Goal: Task Accomplishment & Management: Use online tool/utility

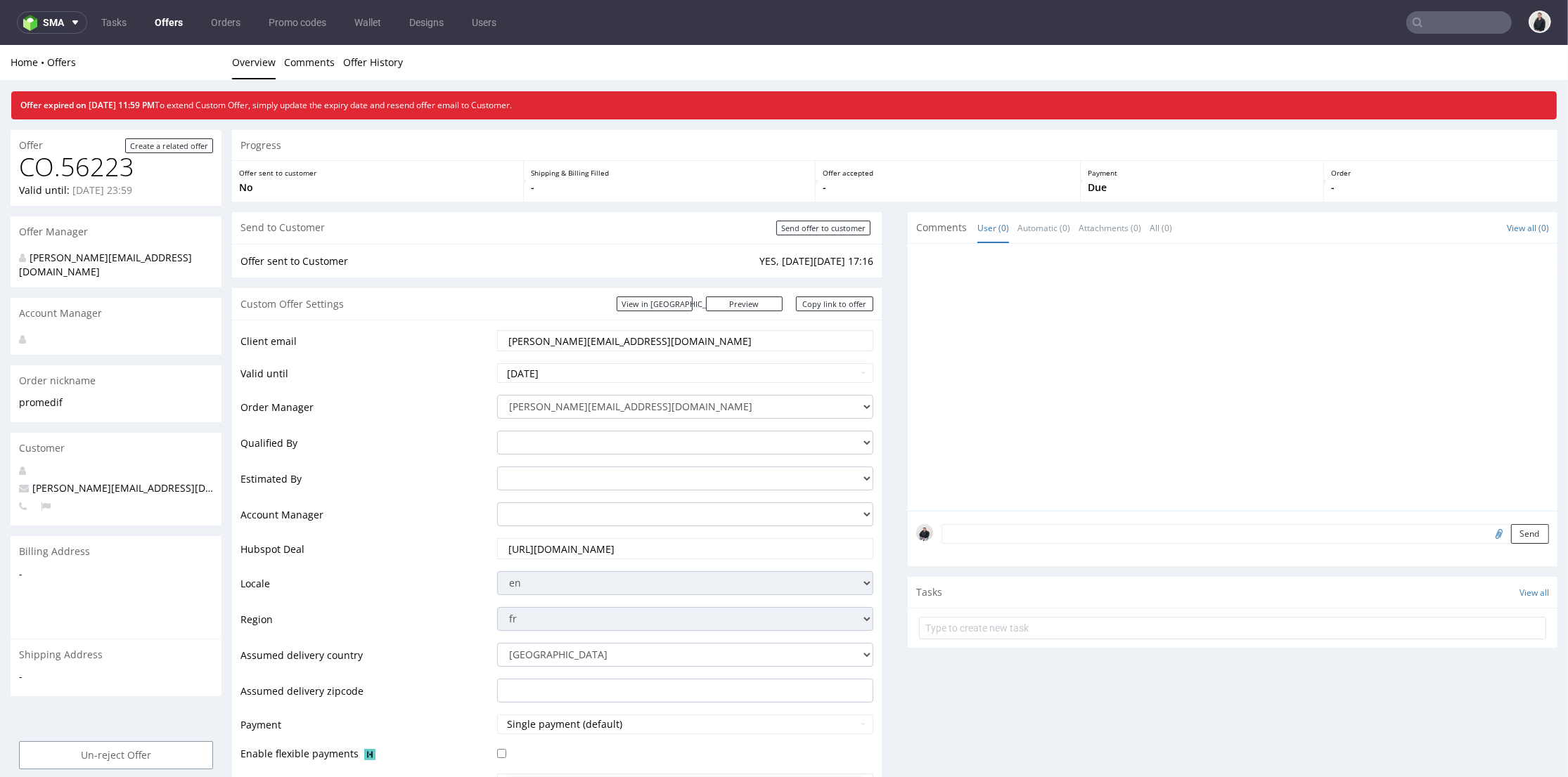
click at [176, 21] on link "Offers" at bounding box center [169, 22] width 45 height 23
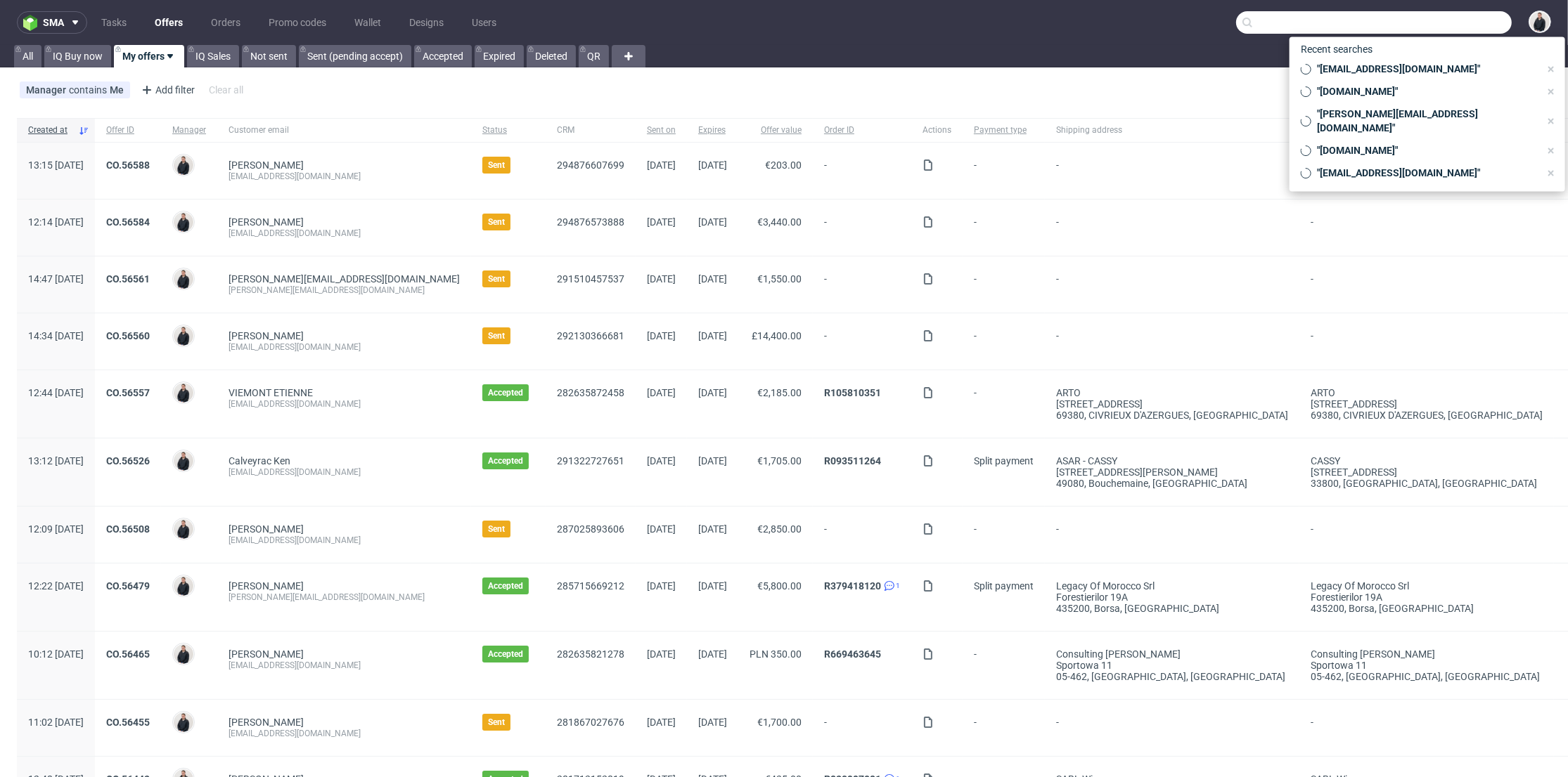
click at [1426, 21] on input "text" at bounding box center [1373, 22] width 276 height 23
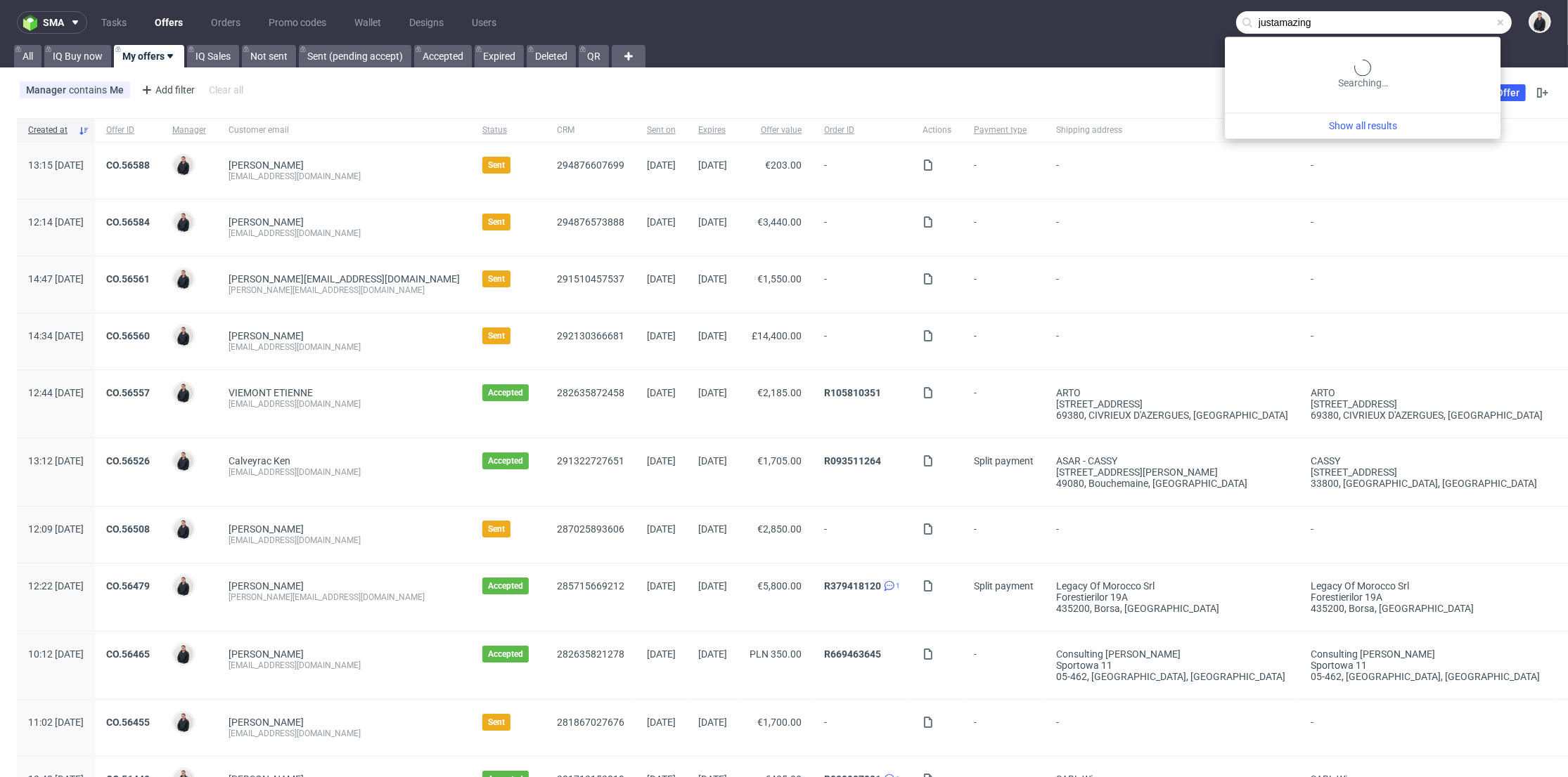
type input "justamazing"
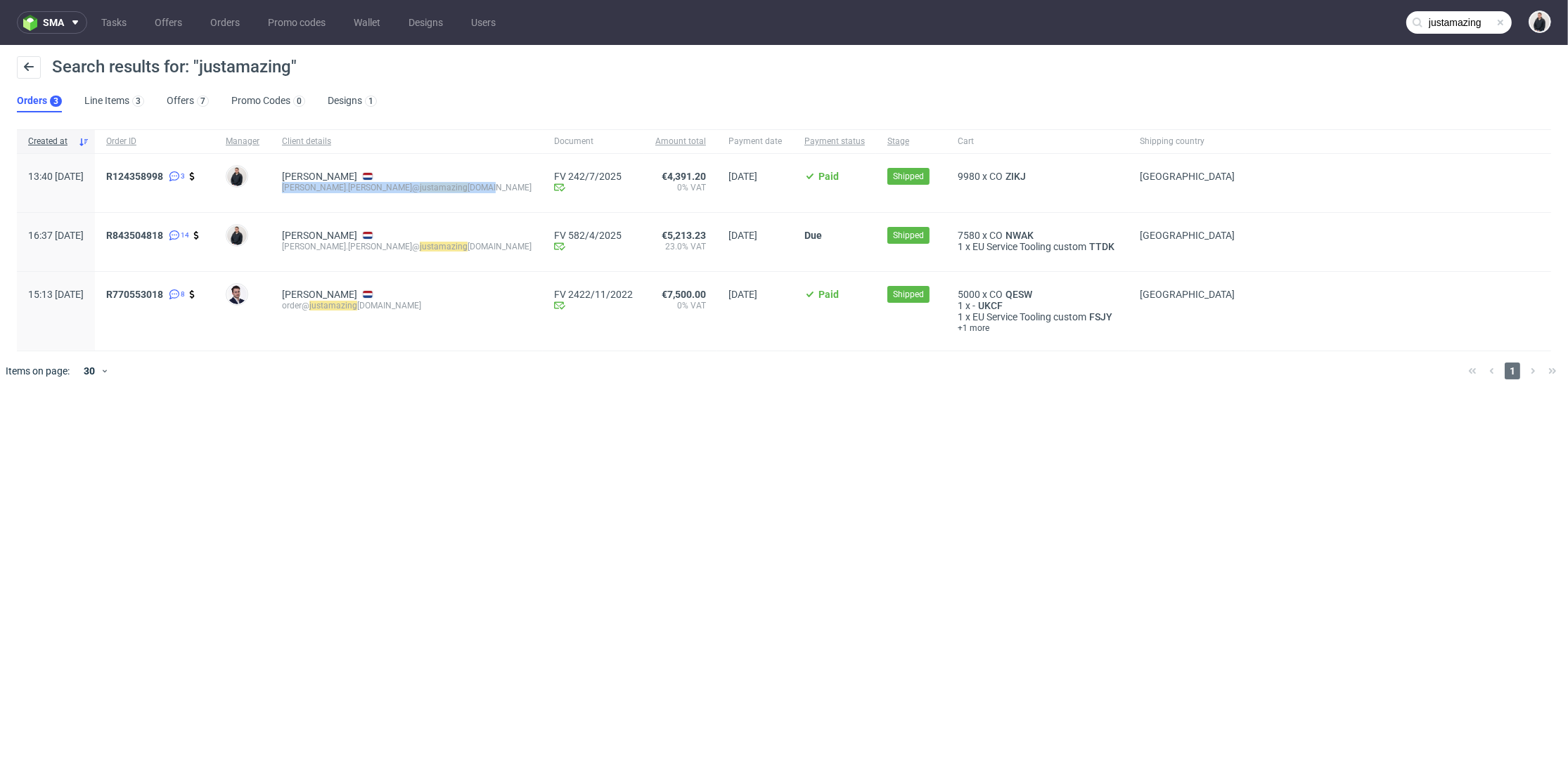
drag, startPoint x: 455, startPoint y: 189, endPoint x: 320, endPoint y: 197, distance: 135.2
click at [320, 197] on div "Posch Sarah sarah.posch@ justamazing bv.com" at bounding box center [407, 184] width 272 height 59
copy div "sarah.posch@ justamazing bv.com"
click at [356, 159] on div "Posch Sarah sarah.posch@ justamazing bv.com" at bounding box center [407, 184] width 272 height 59
click at [197, 104] on div "7" at bounding box center [203, 101] width 12 height 11
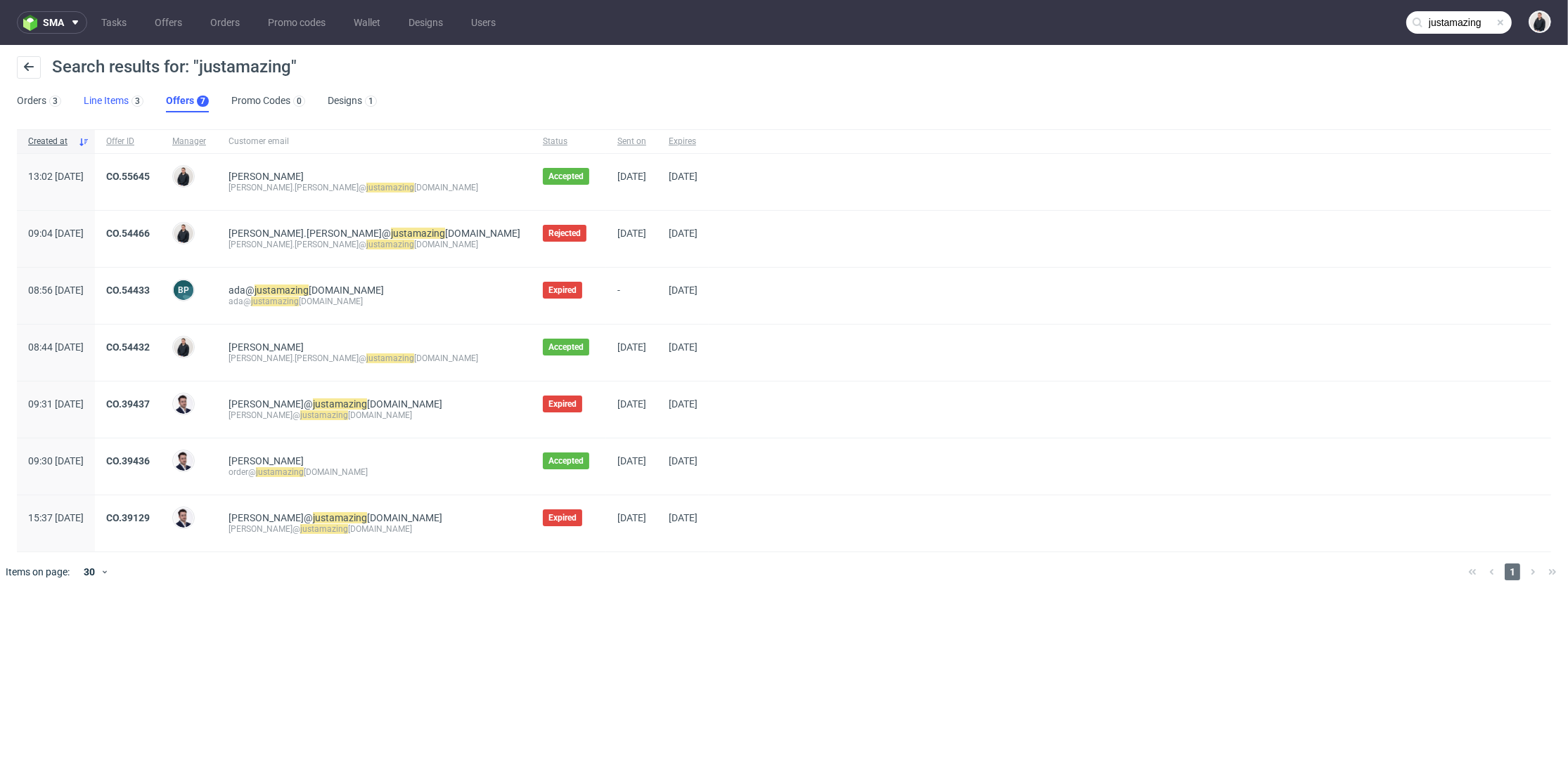
click at [100, 101] on link "Line Items 3" at bounding box center [113, 101] width 60 height 23
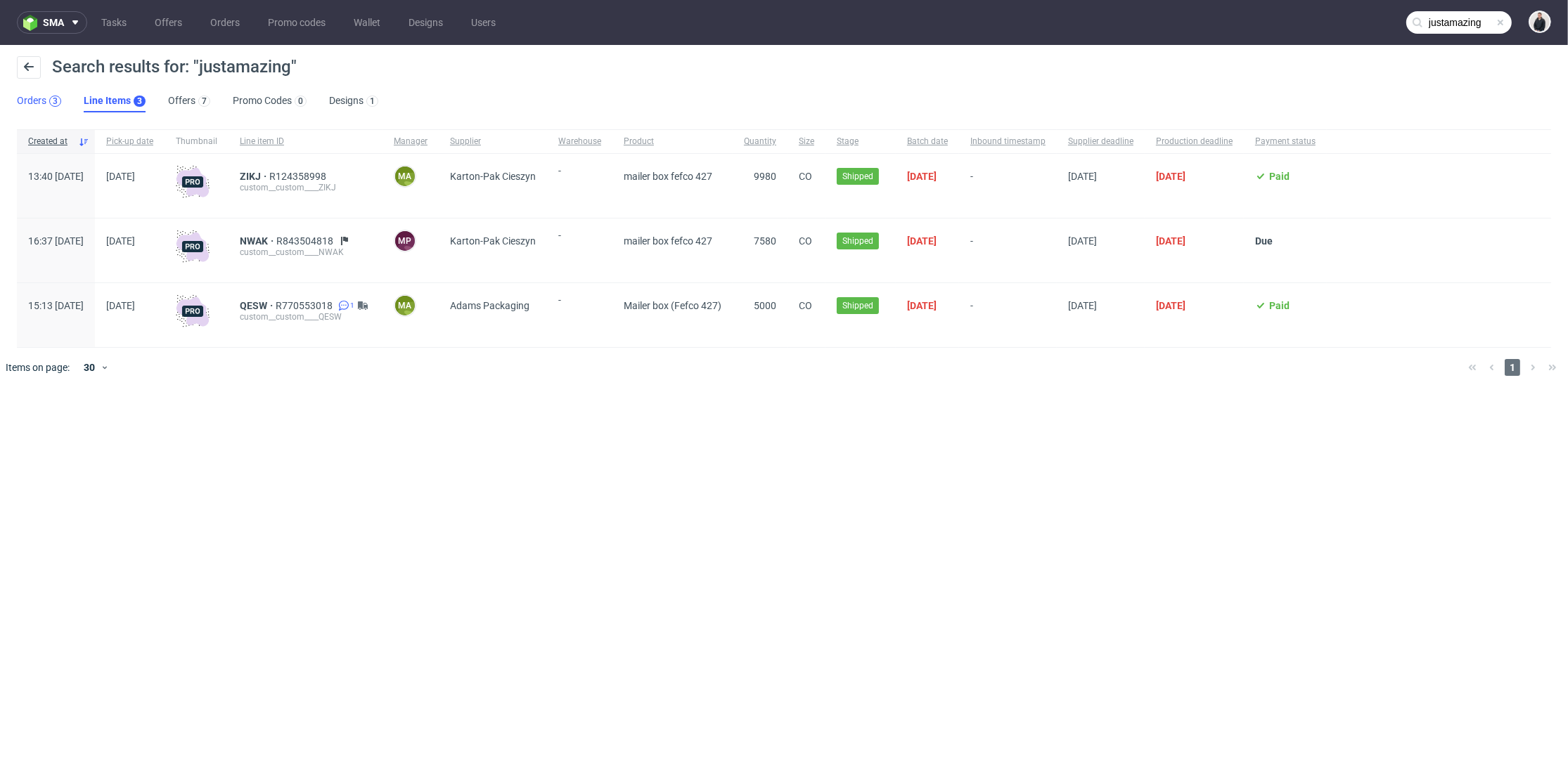
click at [54, 102] on div "3" at bounding box center [55, 101] width 5 height 10
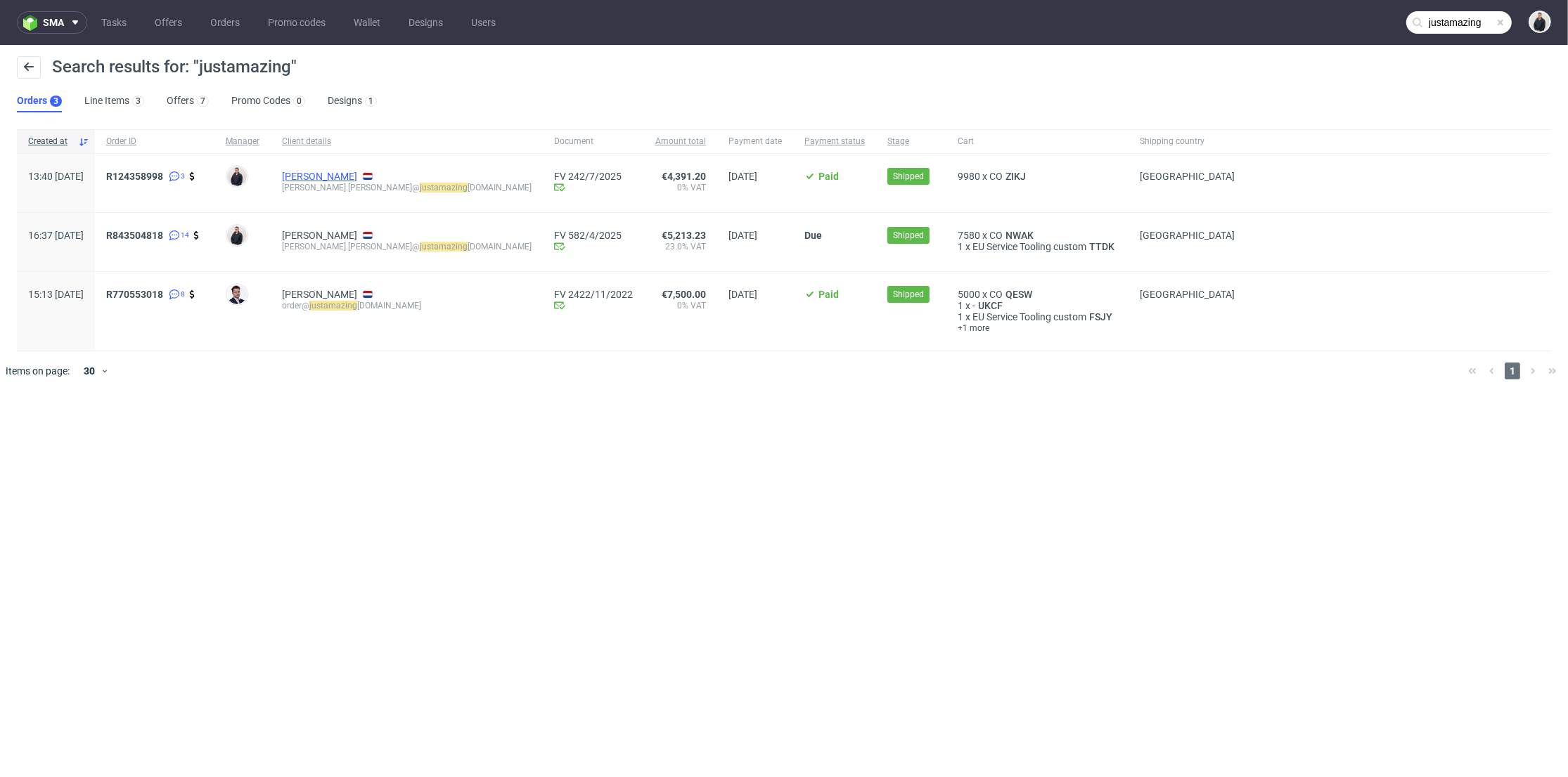
click at [357, 177] on link "[PERSON_NAME]" at bounding box center [319, 176] width 75 height 11
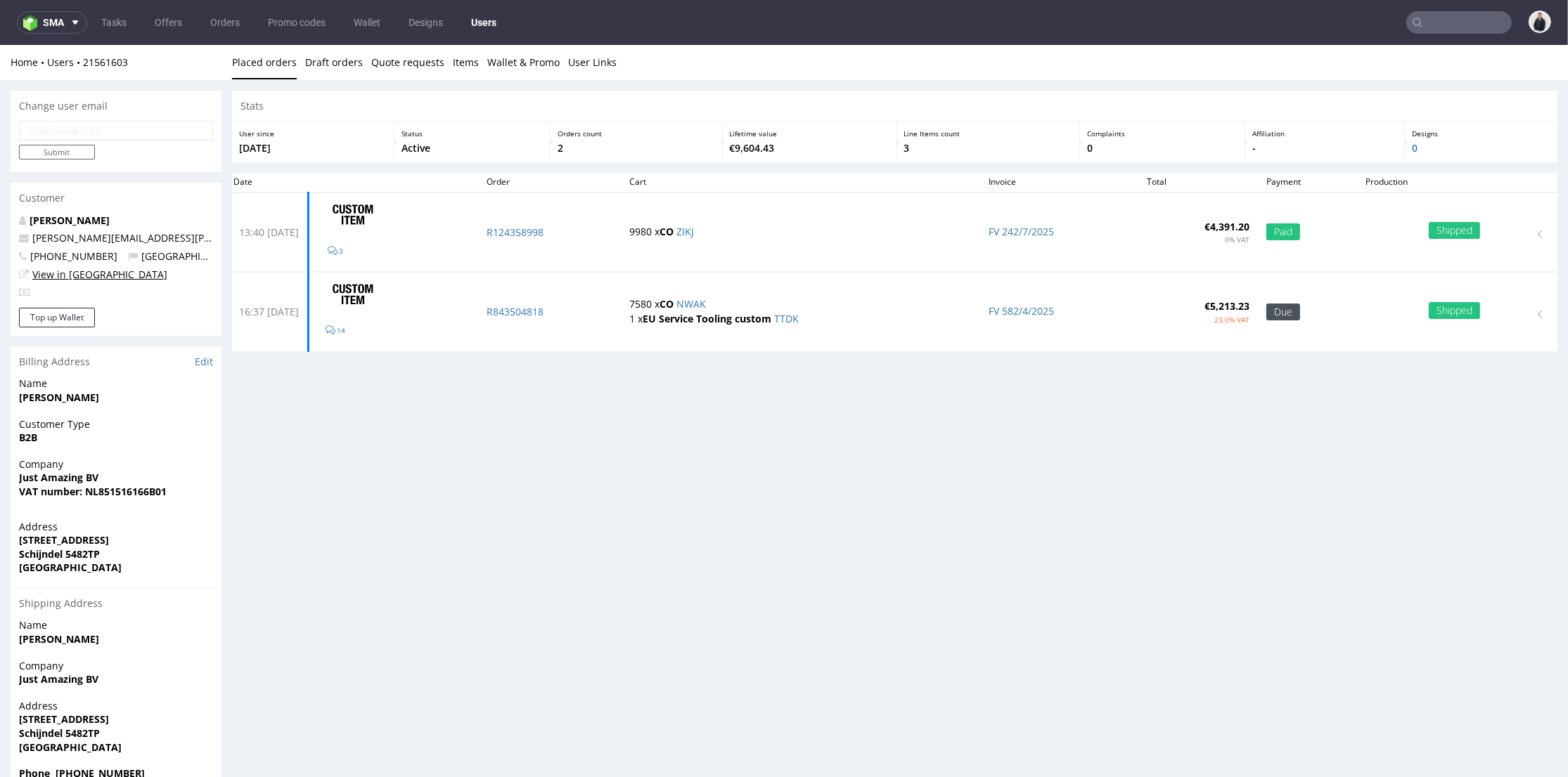
click at [92, 274] on link "View in Hubspot" at bounding box center [100, 274] width 135 height 13
click at [646, 479] on div "Stats User since 31st Jan 2025 Status Active Orders count 2 Lifetime value €9,6…" at bounding box center [895, 442] width 1326 height 702
type input "justamazing"
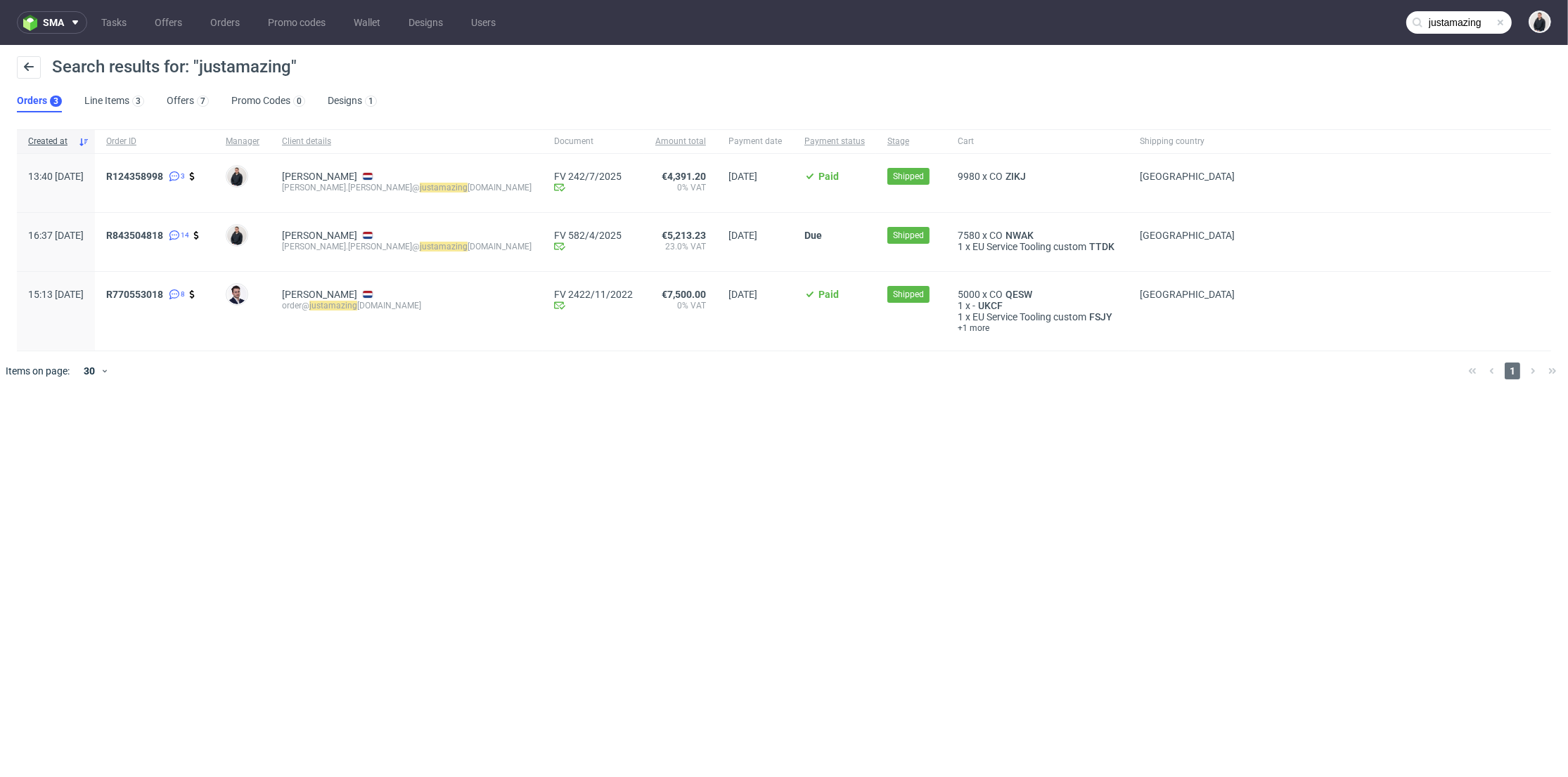
click at [564, 392] on div "Created at Order ID Manager Client details Document Amount total Payment date P…" at bounding box center [784, 260] width 1568 height 272
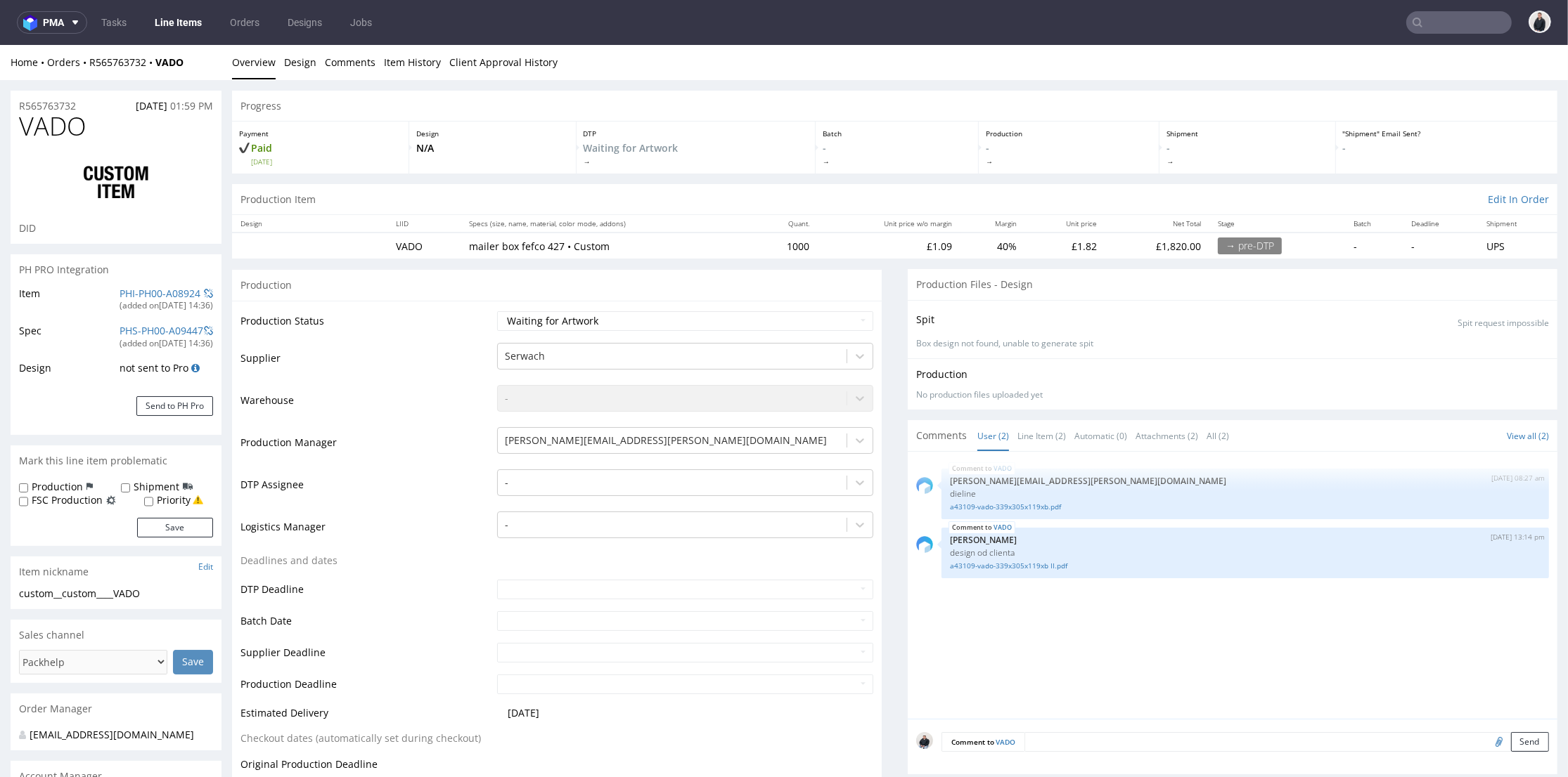
select select "in_progress"
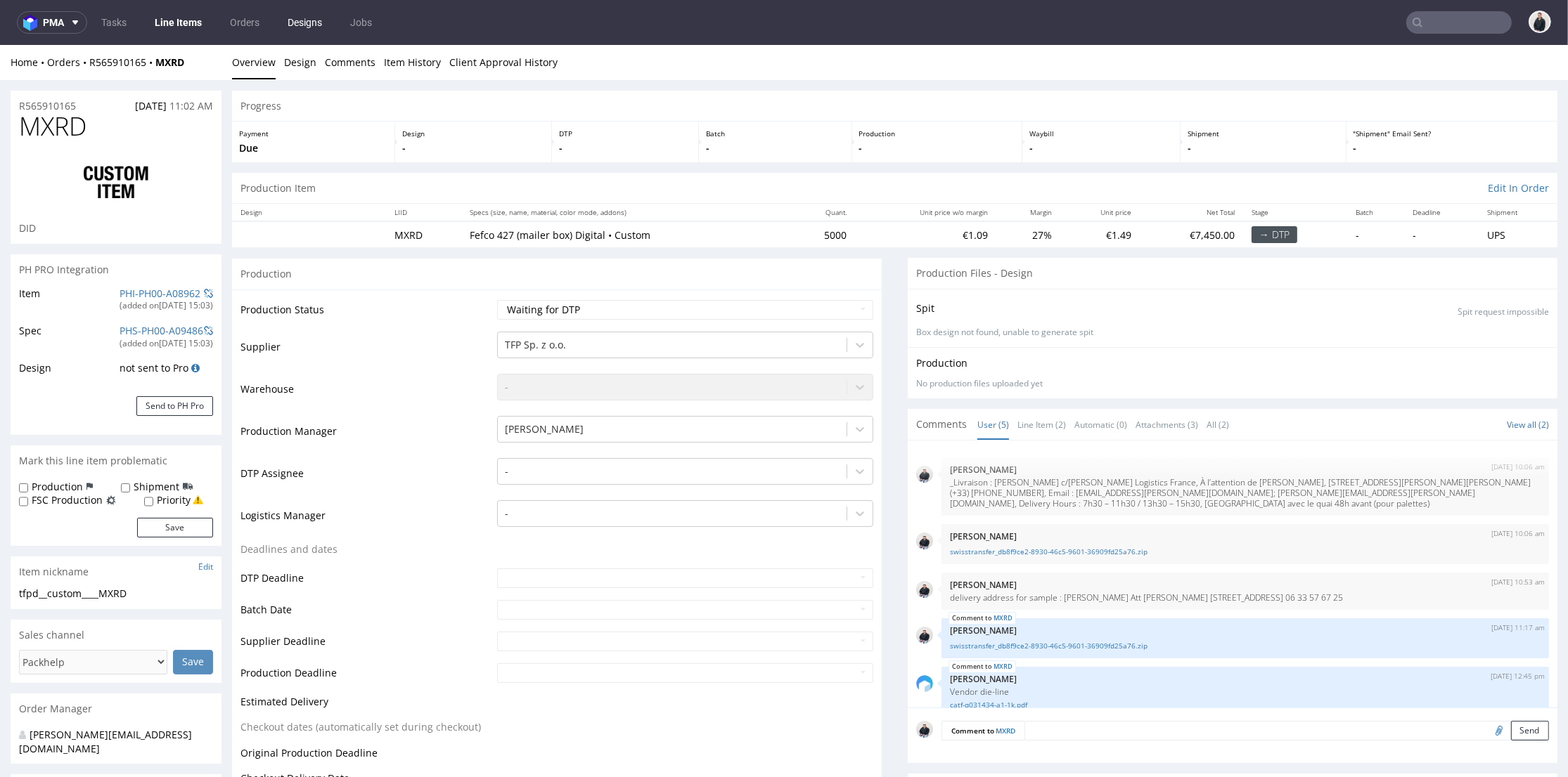
click at [283, 18] on link "Designs" at bounding box center [304, 22] width 51 height 23
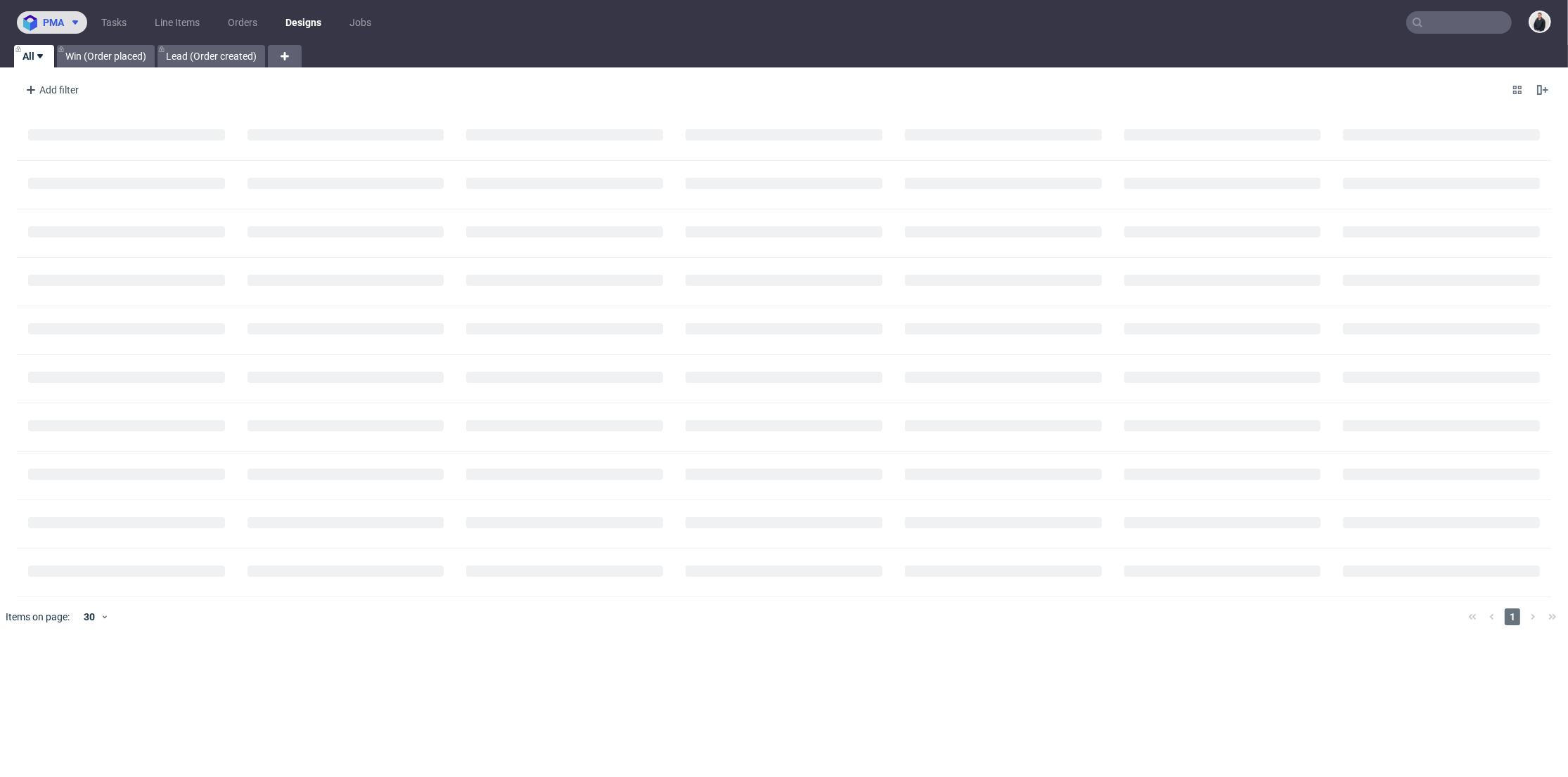
click at [80, 24] on icon at bounding box center [75, 22] width 11 height 11
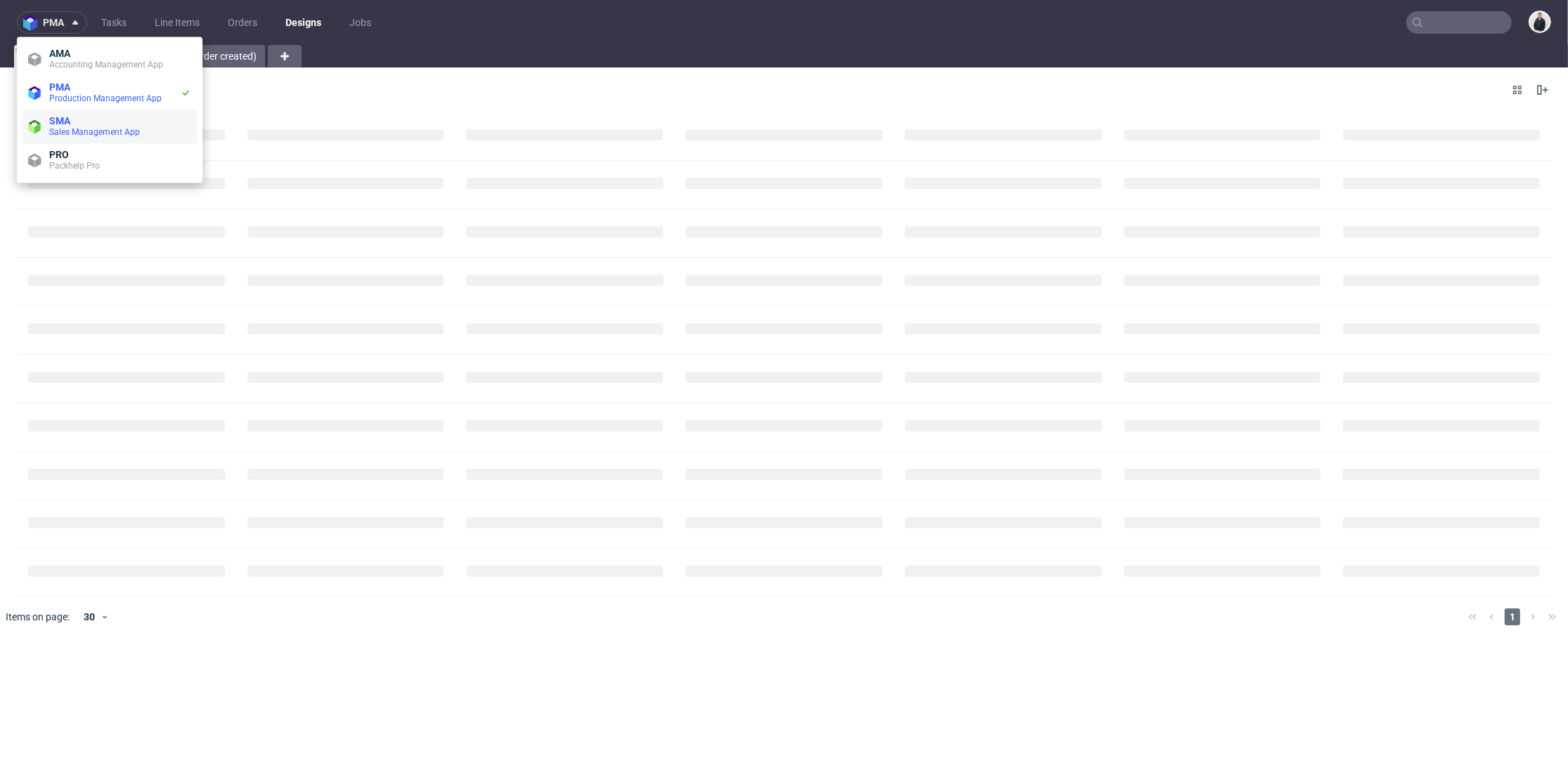
click at [118, 122] on span "SMA" at bounding box center [120, 121] width 142 height 11
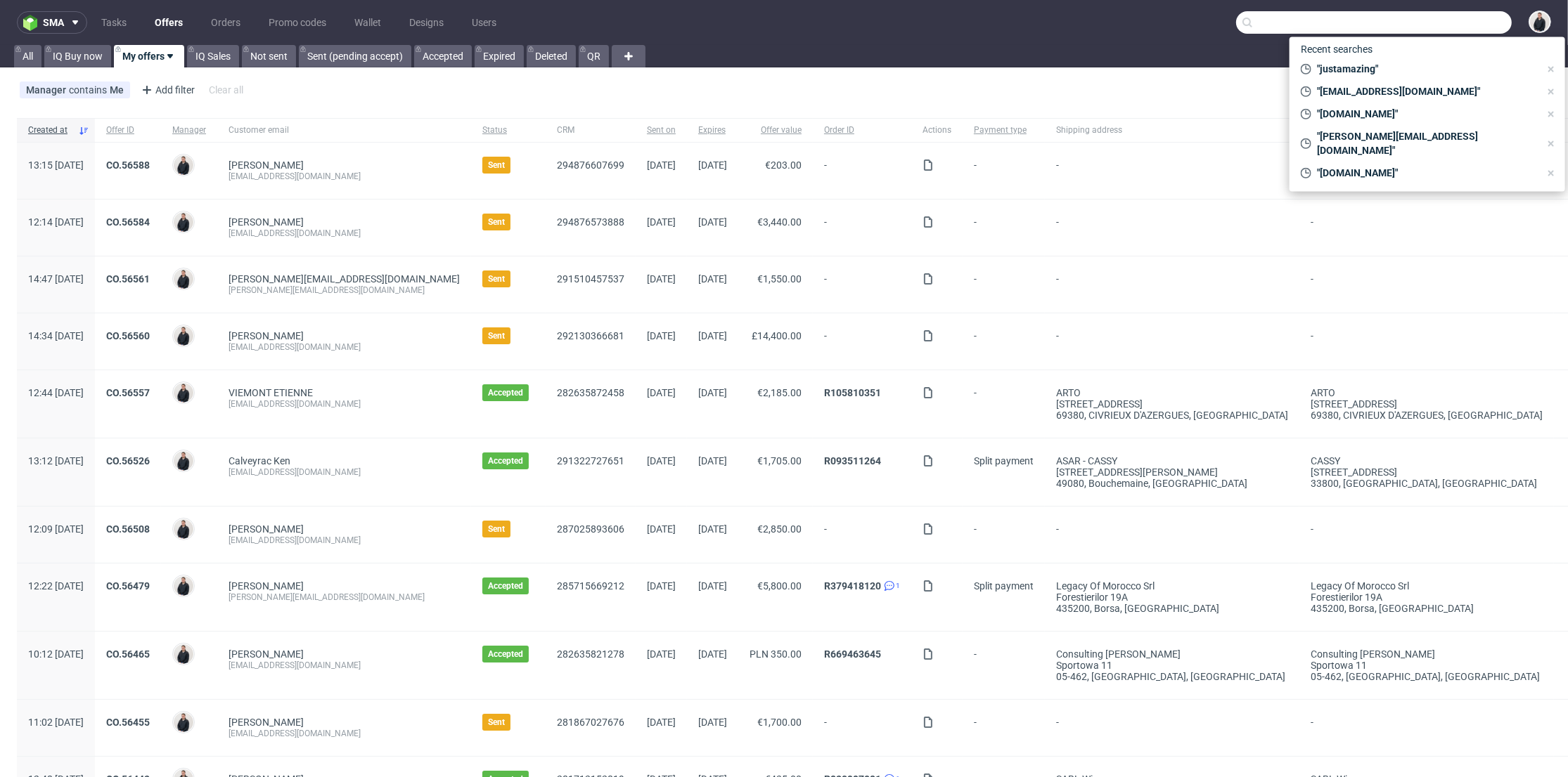
click at [1432, 14] on input "text" at bounding box center [1373, 22] width 276 height 23
paste input "R124358998"
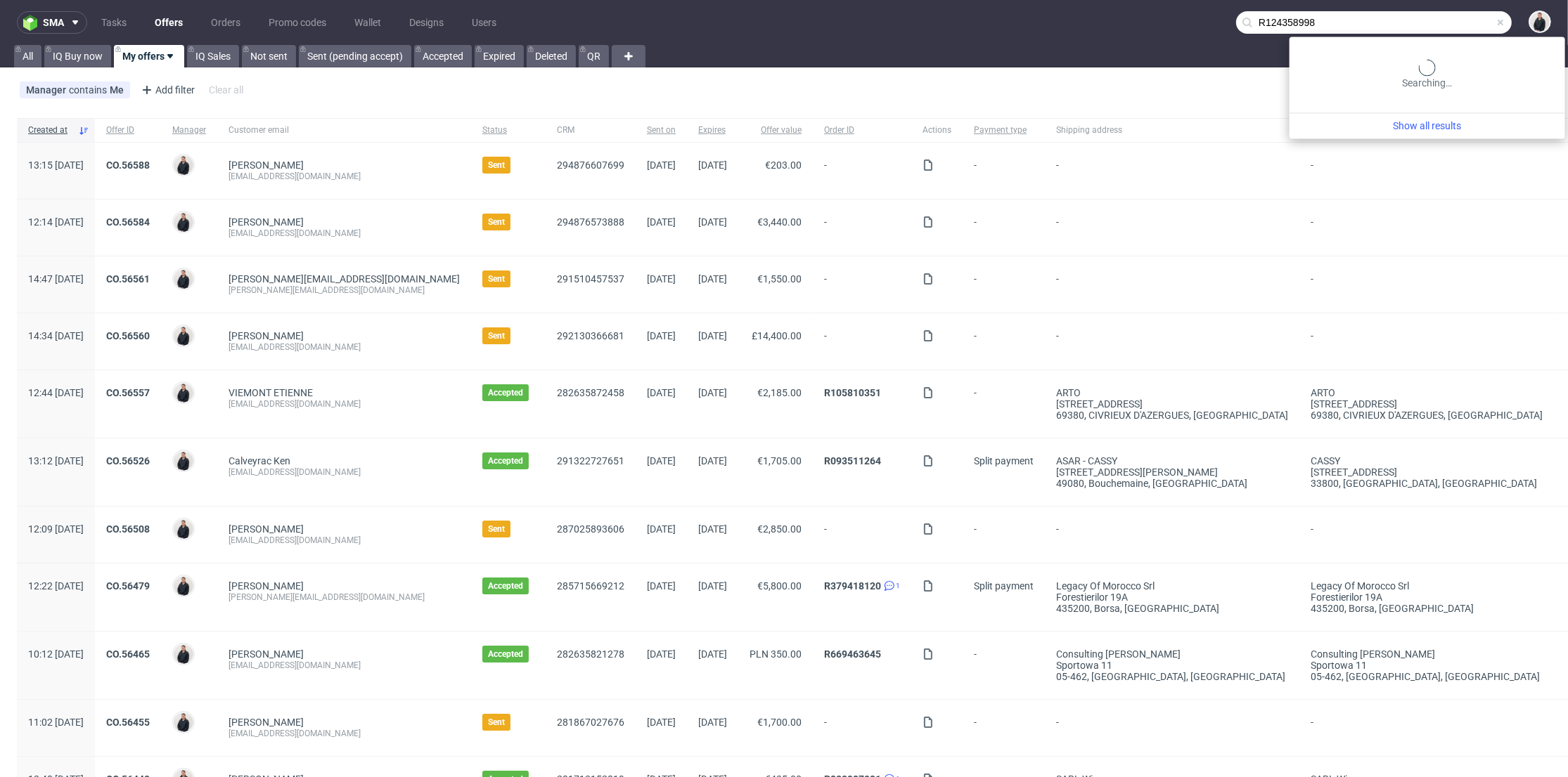
type input "R124358998"
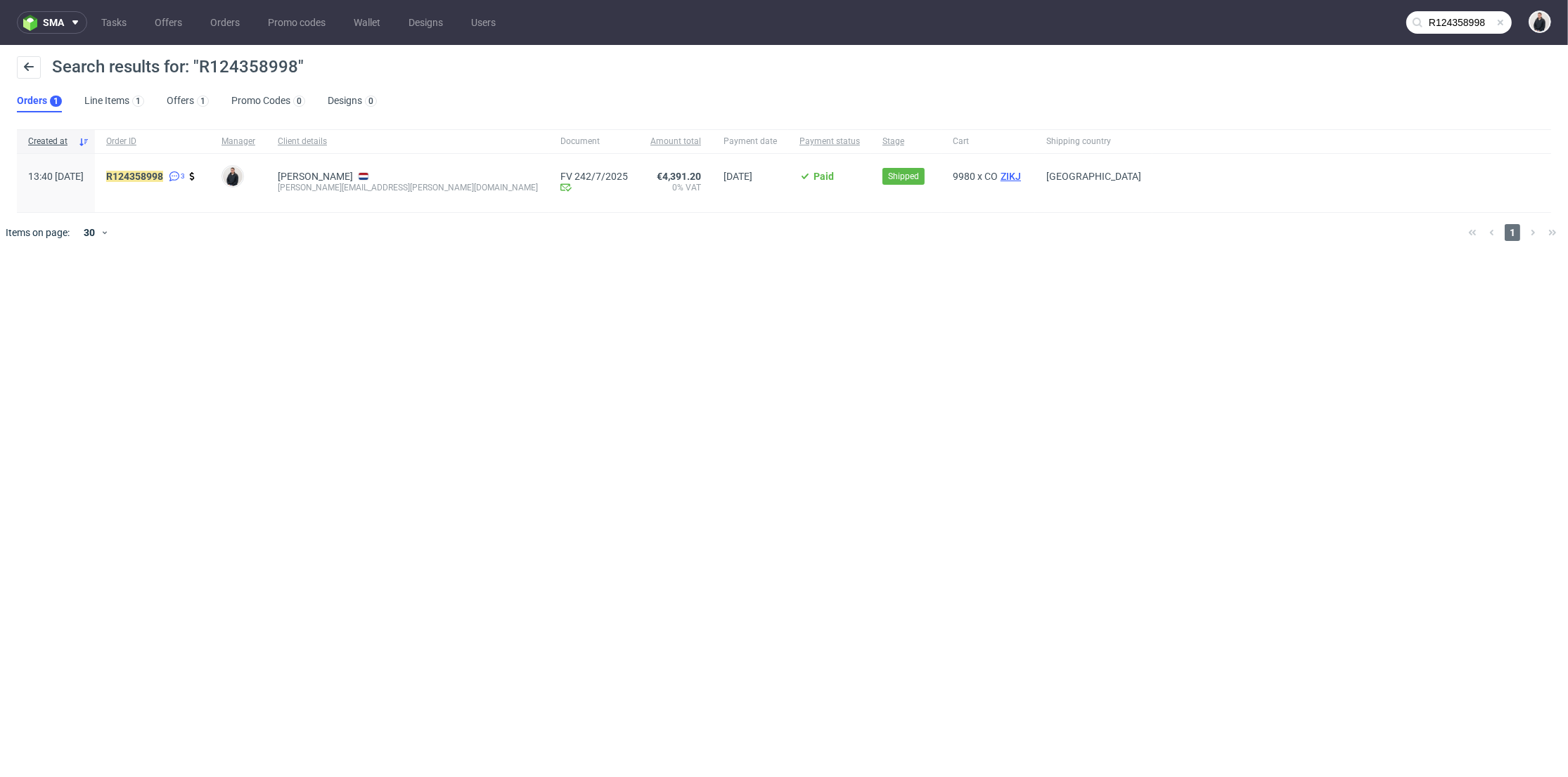
click at [953, 180] on span "9980 x CO ZIKJ" at bounding box center [988, 183] width 71 height 24
click at [998, 179] on span "ZIKJ" at bounding box center [1010, 176] width 26 height 11
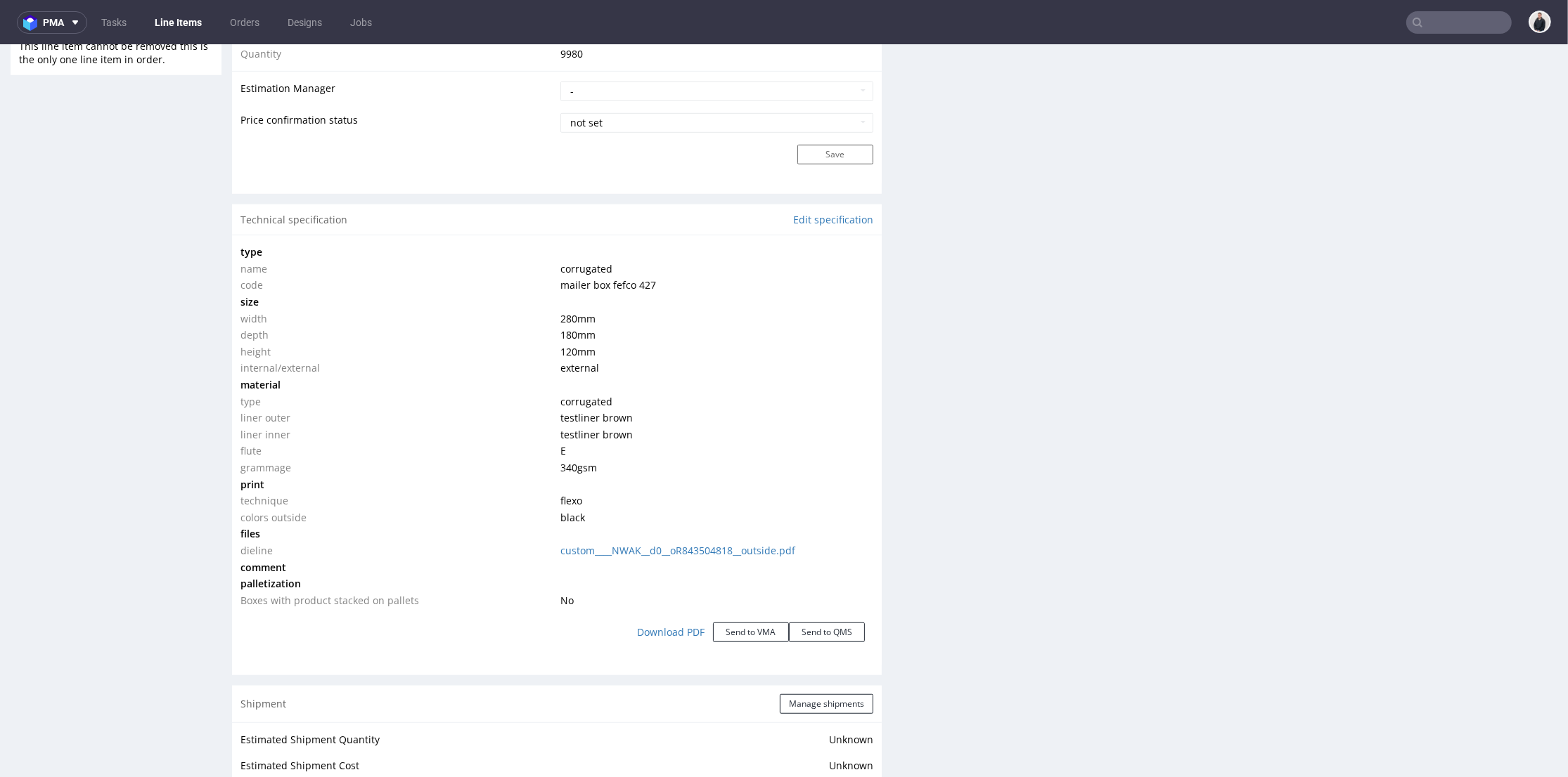
scroll to position [1406, 0]
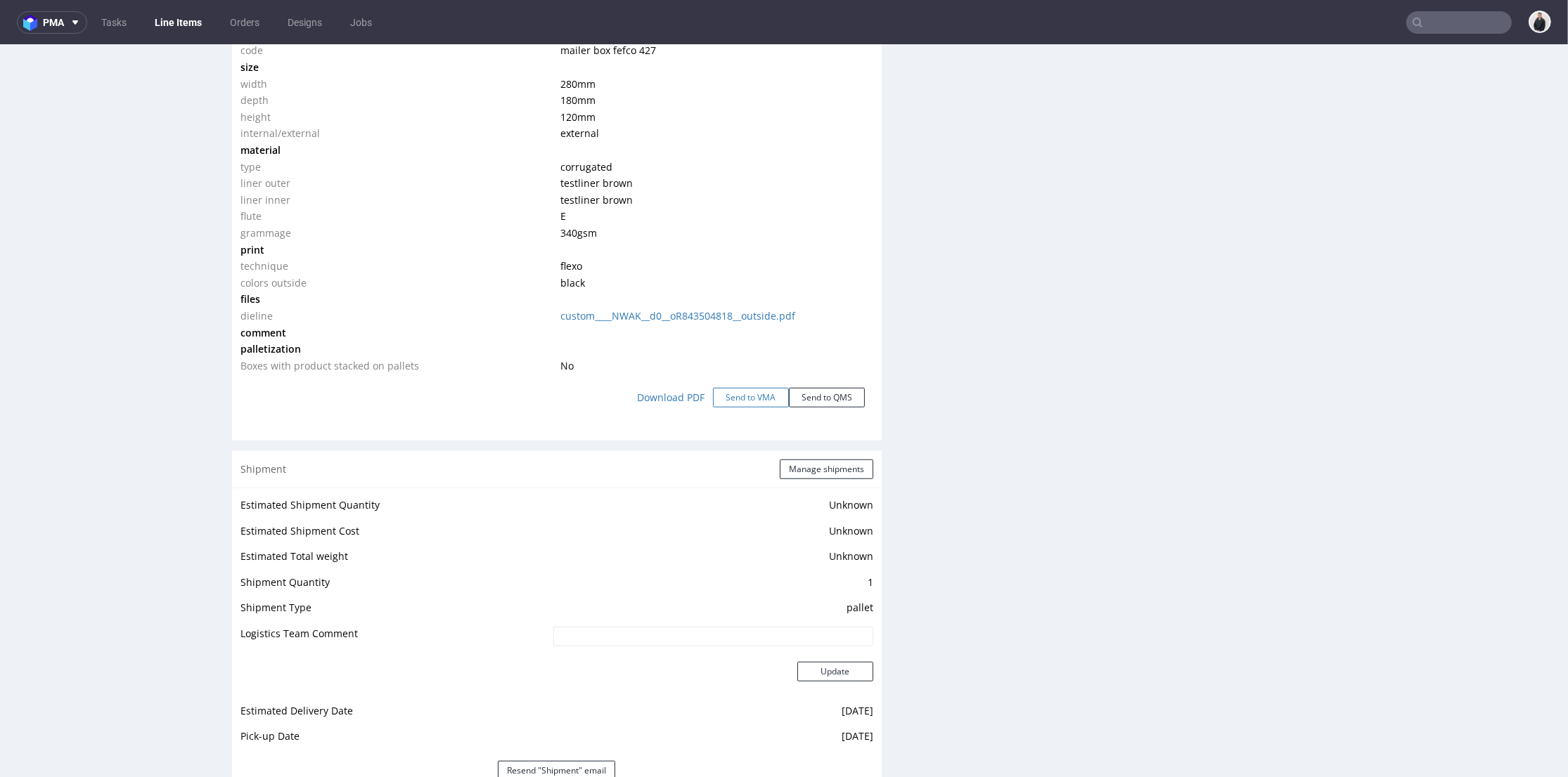
click at [748, 401] on button "Send to VMA" at bounding box center [750, 397] width 76 height 19
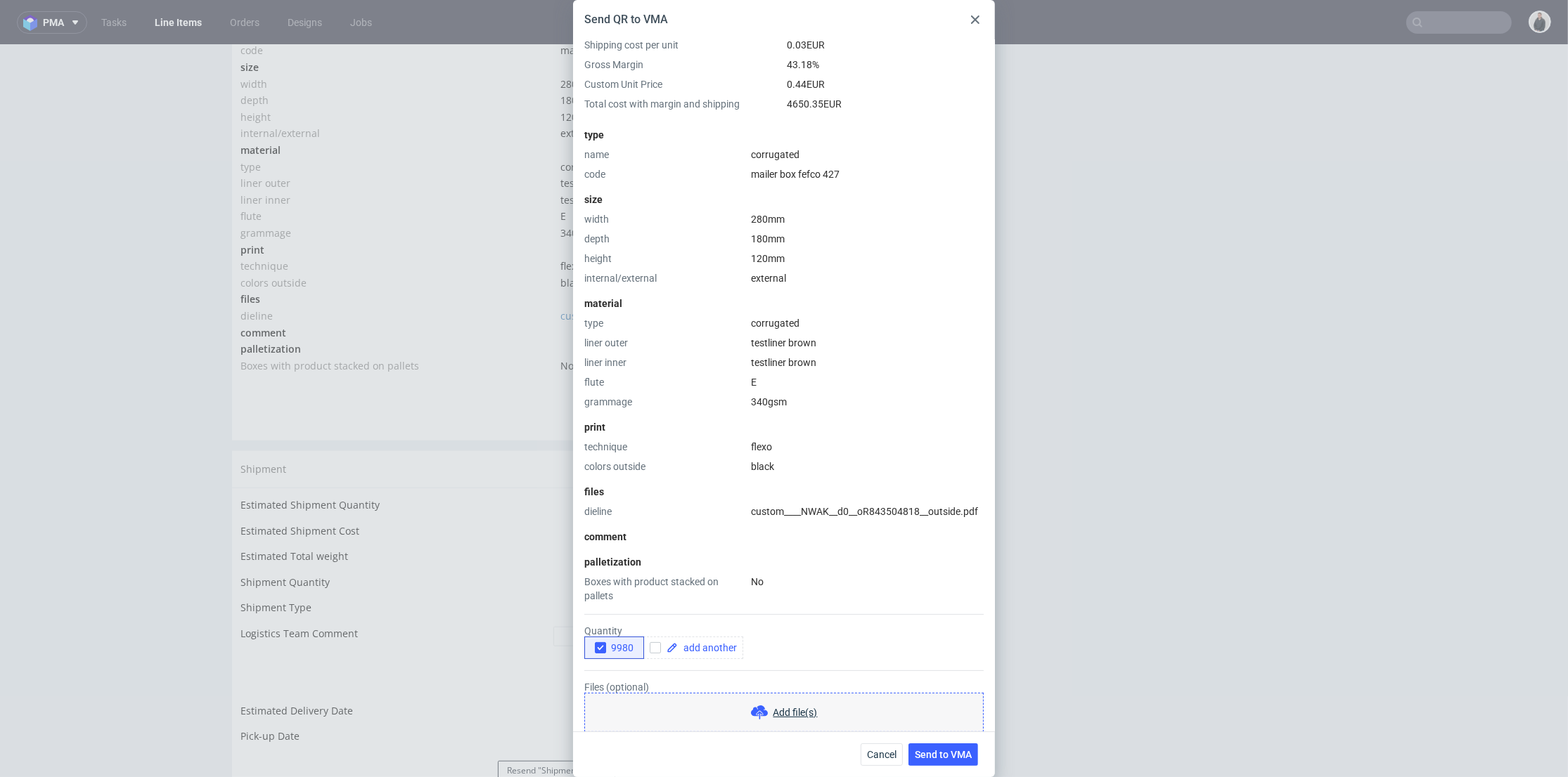
scroll to position [156, 0]
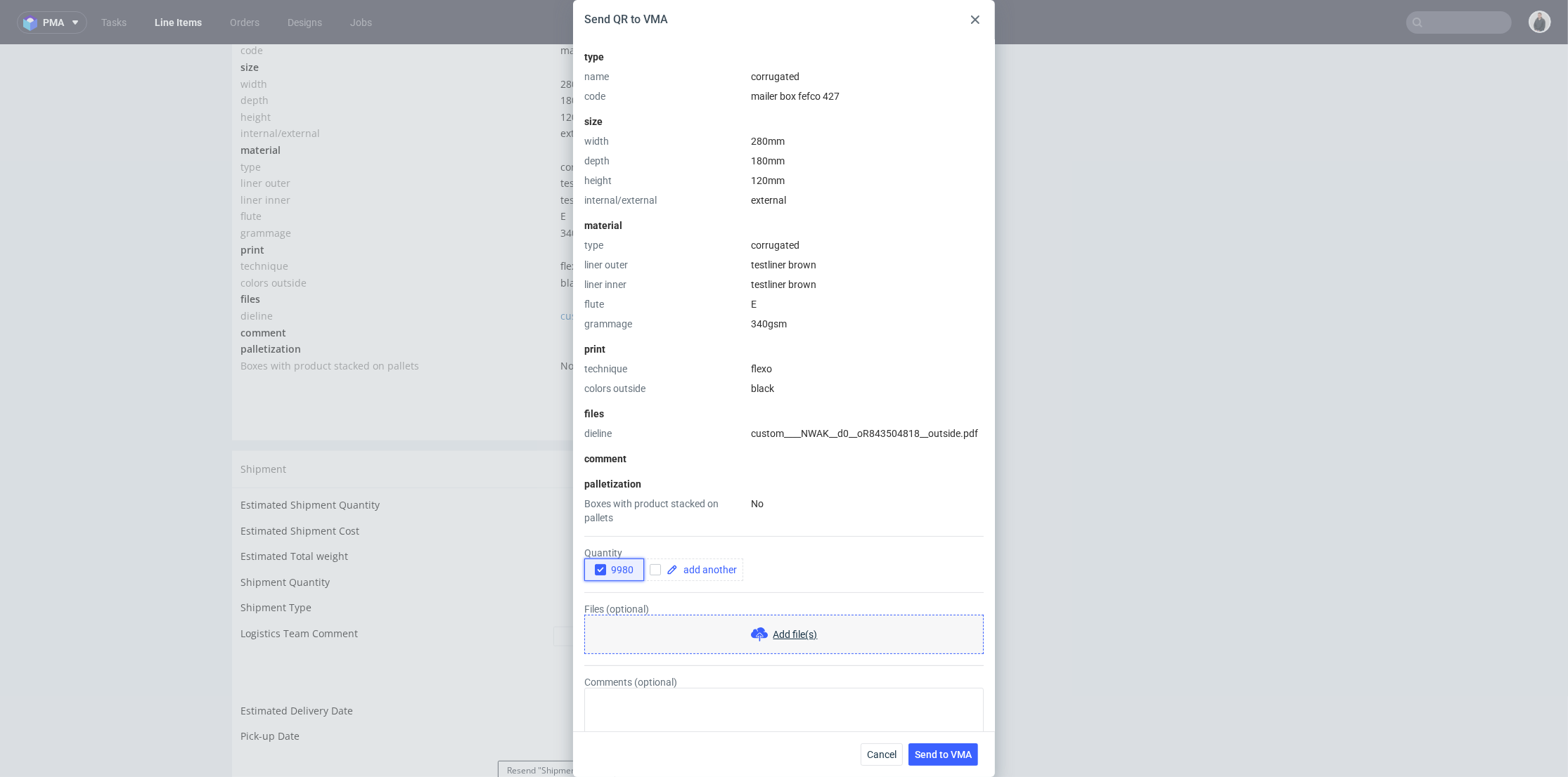
click at [595, 567] on icon "button" at bounding box center [600, 570] width 10 height 10
click at [660, 566] on input "checkbox" at bounding box center [655, 569] width 11 height 11
checkbox input "true"
click at [694, 570] on span at bounding box center [707, 570] width 59 height 10
checkbox input "true"
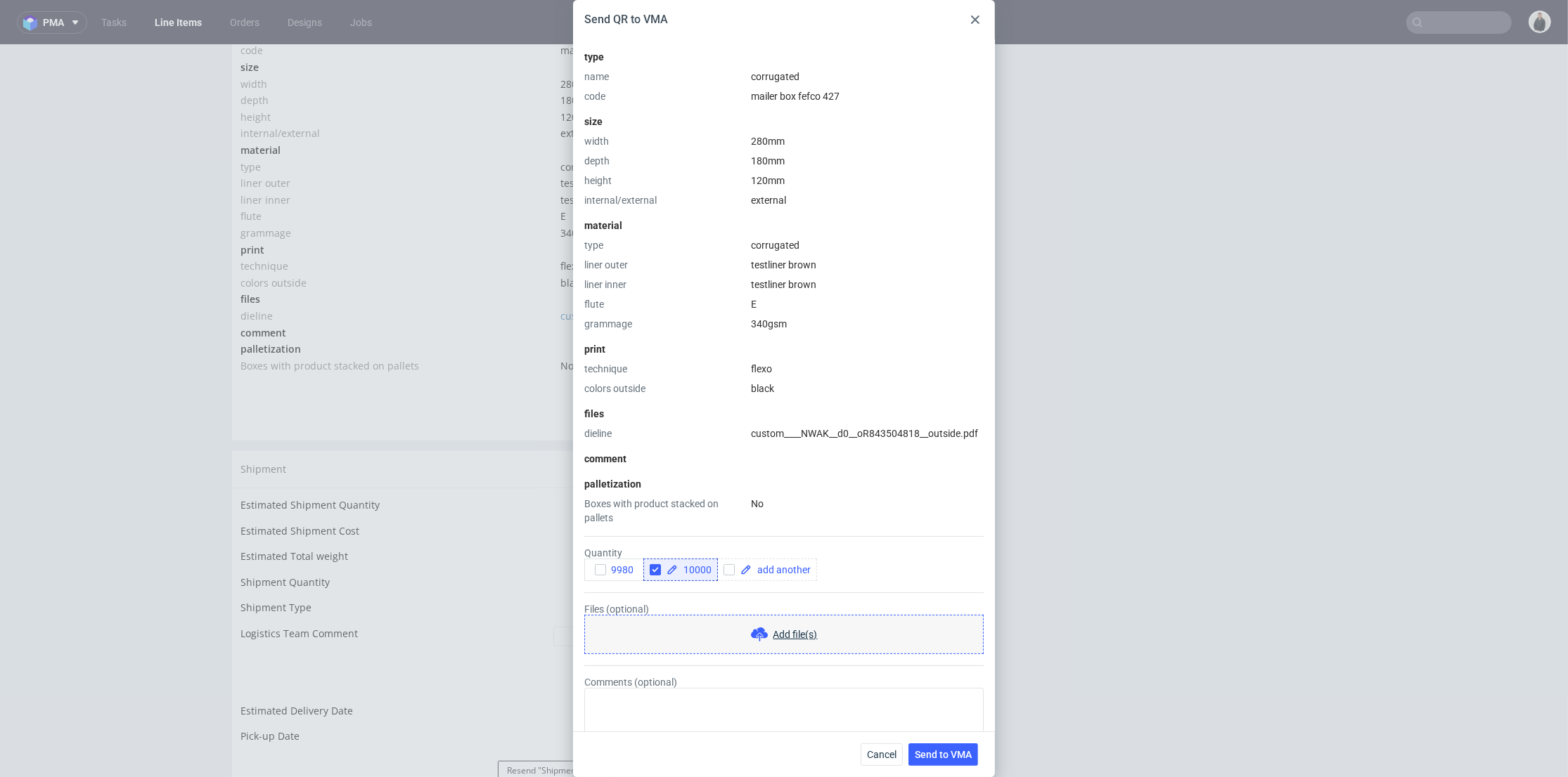
click at [712, 586] on form "Quantity 9980 10000 Files (optional) Add file(s) Comments (optional)" at bounding box center [784, 640] width 399 height 231
click at [964, 761] on button "Send to VMA" at bounding box center [942, 754] width 70 height 23
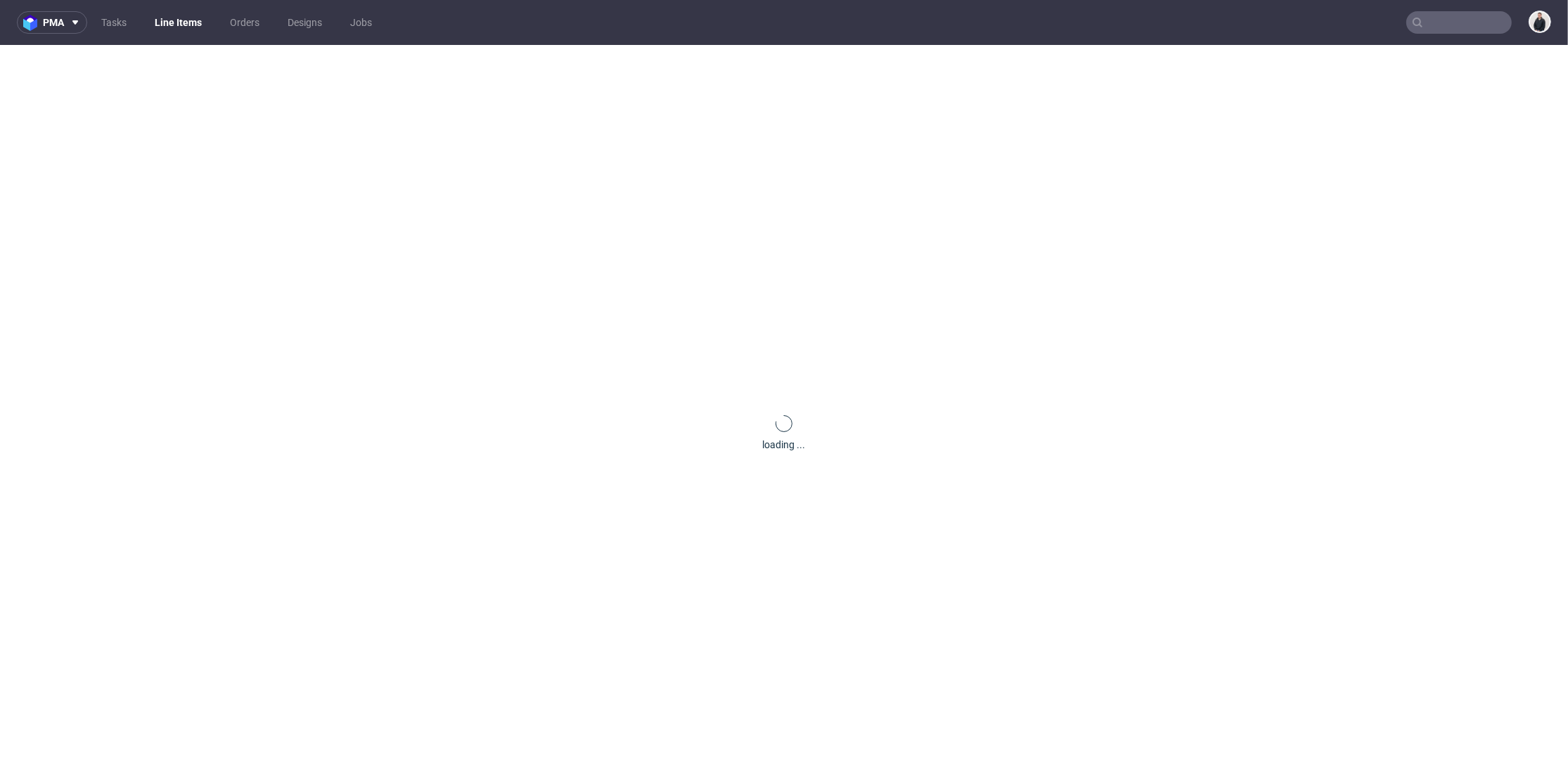
scroll to position [0, 0]
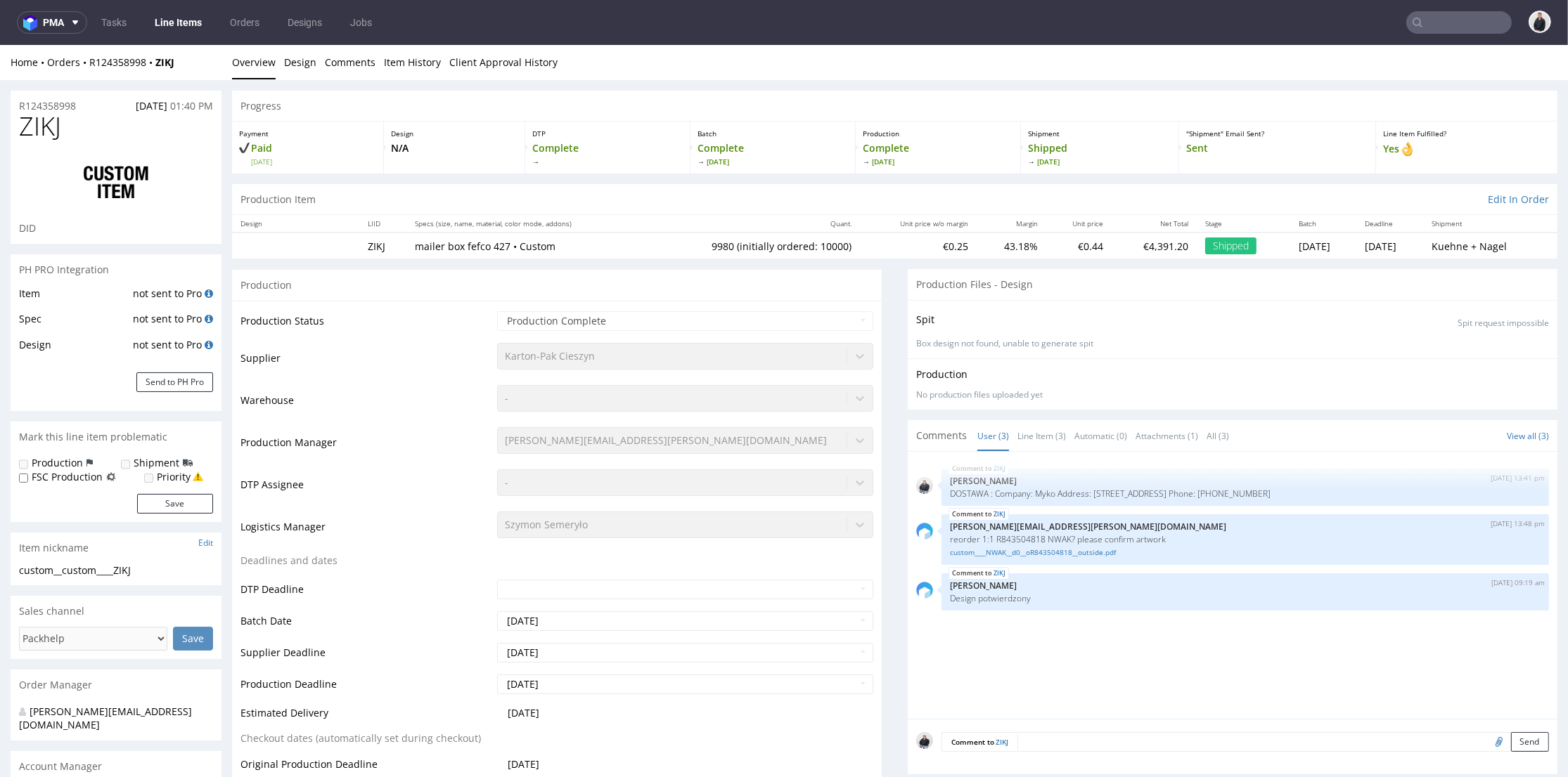
select select "in_progress"
